Goal: Information Seeking & Learning: Learn about a topic

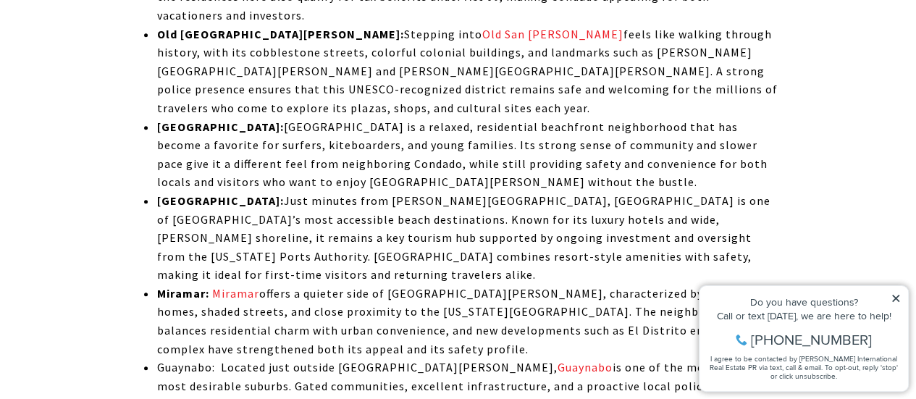
click at [317, 358] on p "[GEOGRAPHIC_DATA]: Located just outside [GEOGRAPHIC_DATA][PERSON_NAME], [GEOGRA…" at bounding box center [466, 404] width 620 height 93
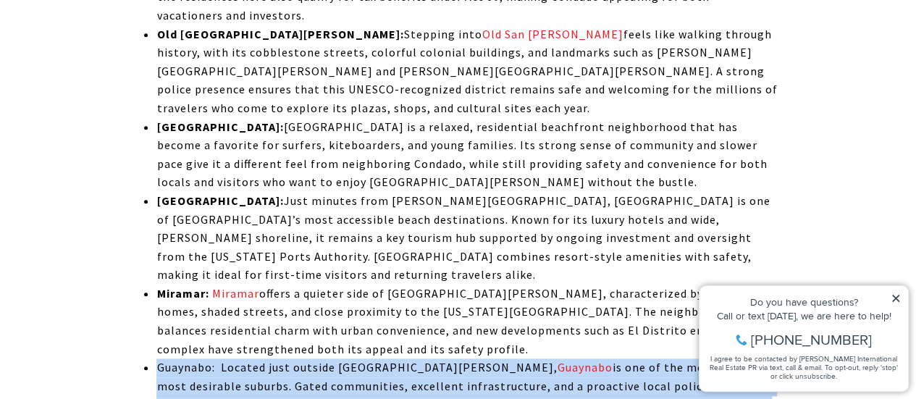
click at [317, 358] on p "[GEOGRAPHIC_DATA]: Located just outside [GEOGRAPHIC_DATA][PERSON_NAME], [GEOGRA…" at bounding box center [466, 404] width 620 height 93
click at [457, 358] on p "[GEOGRAPHIC_DATA]: Located just outside [GEOGRAPHIC_DATA][PERSON_NAME], [GEOGRA…" at bounding box center [466, 404] width 620 height 93
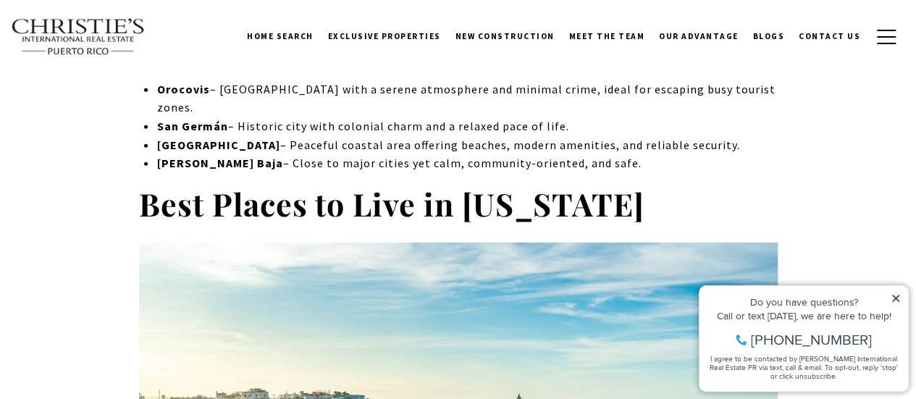
scroll to position [4883, 0]
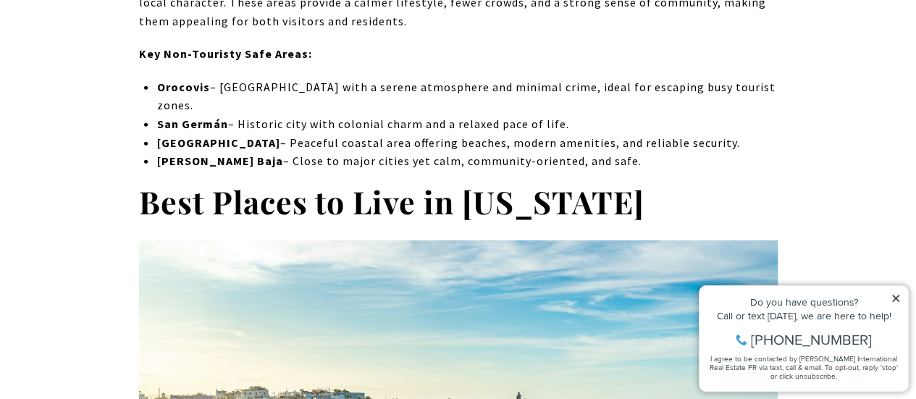
click at [891, 305] on div "Do you have questions?" at bounding box center [804, 302] width 194 height 10
click at [894, 298] on icon at bounding box center [895, 298] width 10 height 10
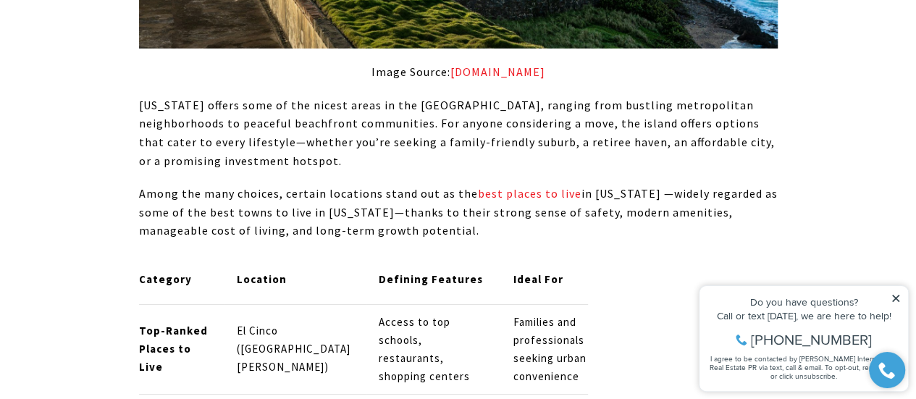
scroll to position [5435, 0]
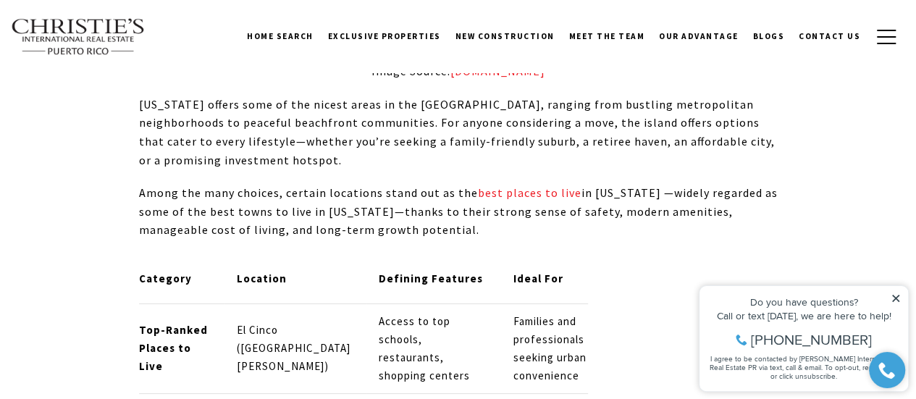
click at [891, 295] on icon at bounding box center [895, 298] width 10 height 10
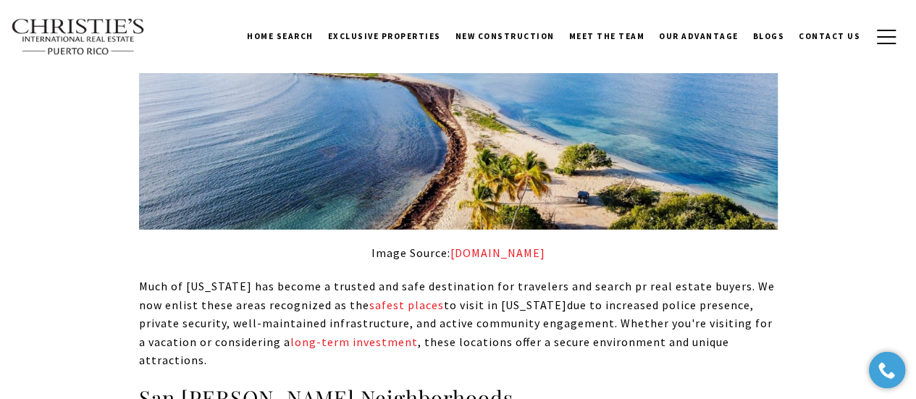
scroll to position [2885, 0]
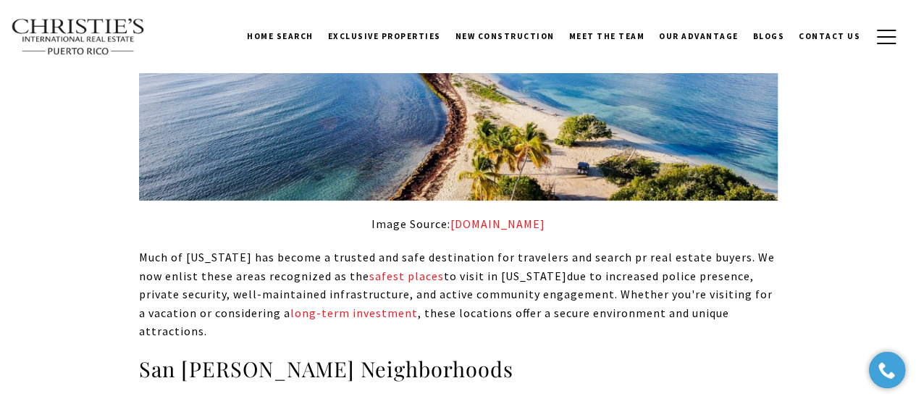
click at [456, 292] on span "due to increased police presence, private security, well-maintained infrastruct…" at bounding box center [455, 304] width 633 height 70
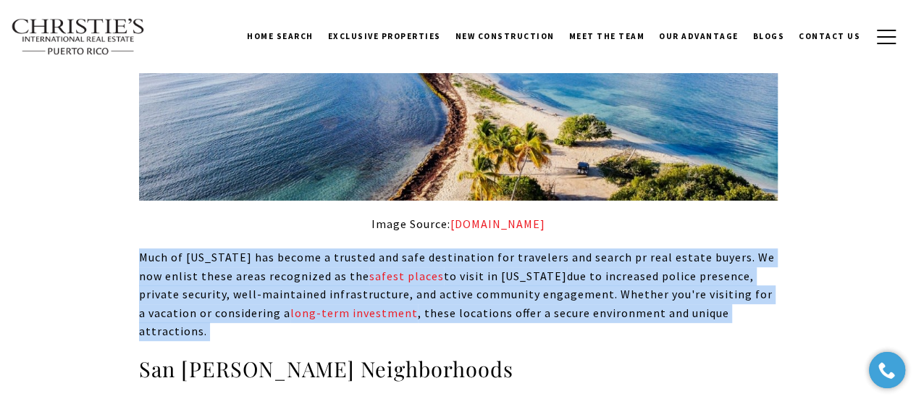
click at [456, 292] on span "due to increased police presence, private security, well-maintained infrastruct…" at bounding box center [455, 304] width 633 height 70
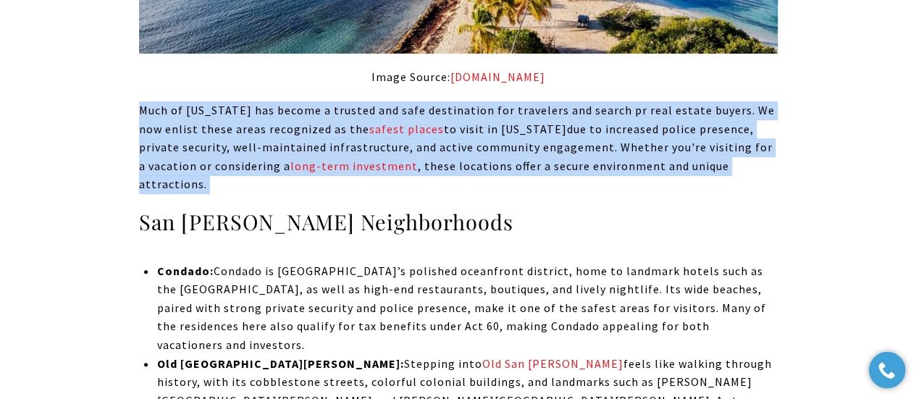
scroll to position [3033, 0]
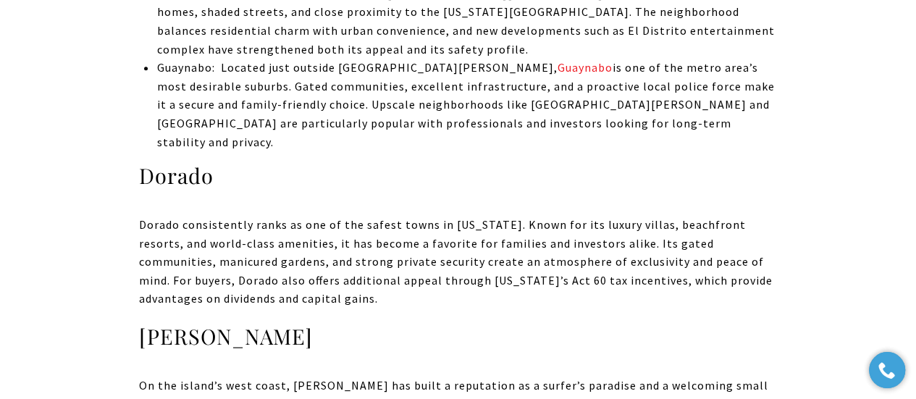
scroll to position [3662, 0]
